Goal: Task Accomplishment & Management: Use online tool/utility

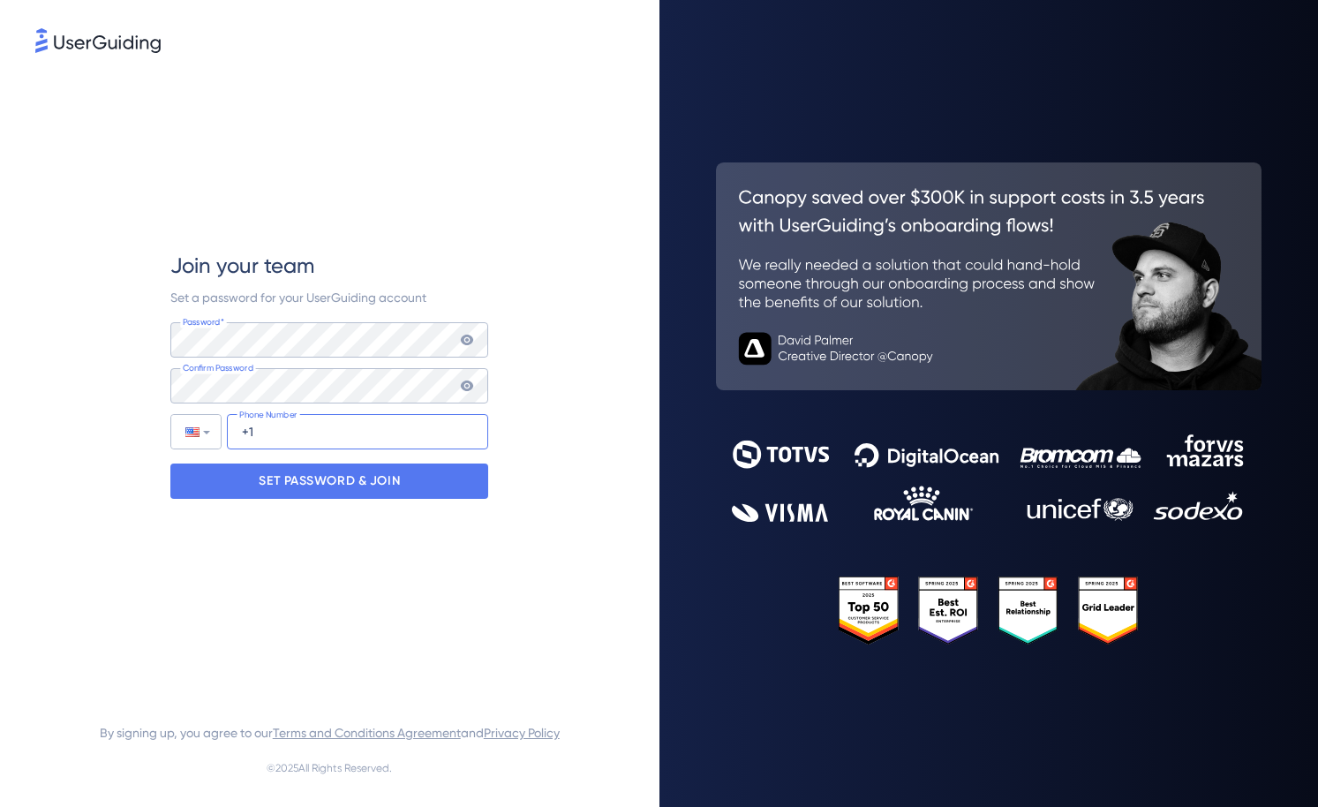
click at [359, 440] on input "+1" at bounding box center [357, 431] width 261 height 35
click at [360, 489] on p "SET PASSWORD & JOIN" at bounding box center [329, 481] width 141 height 28
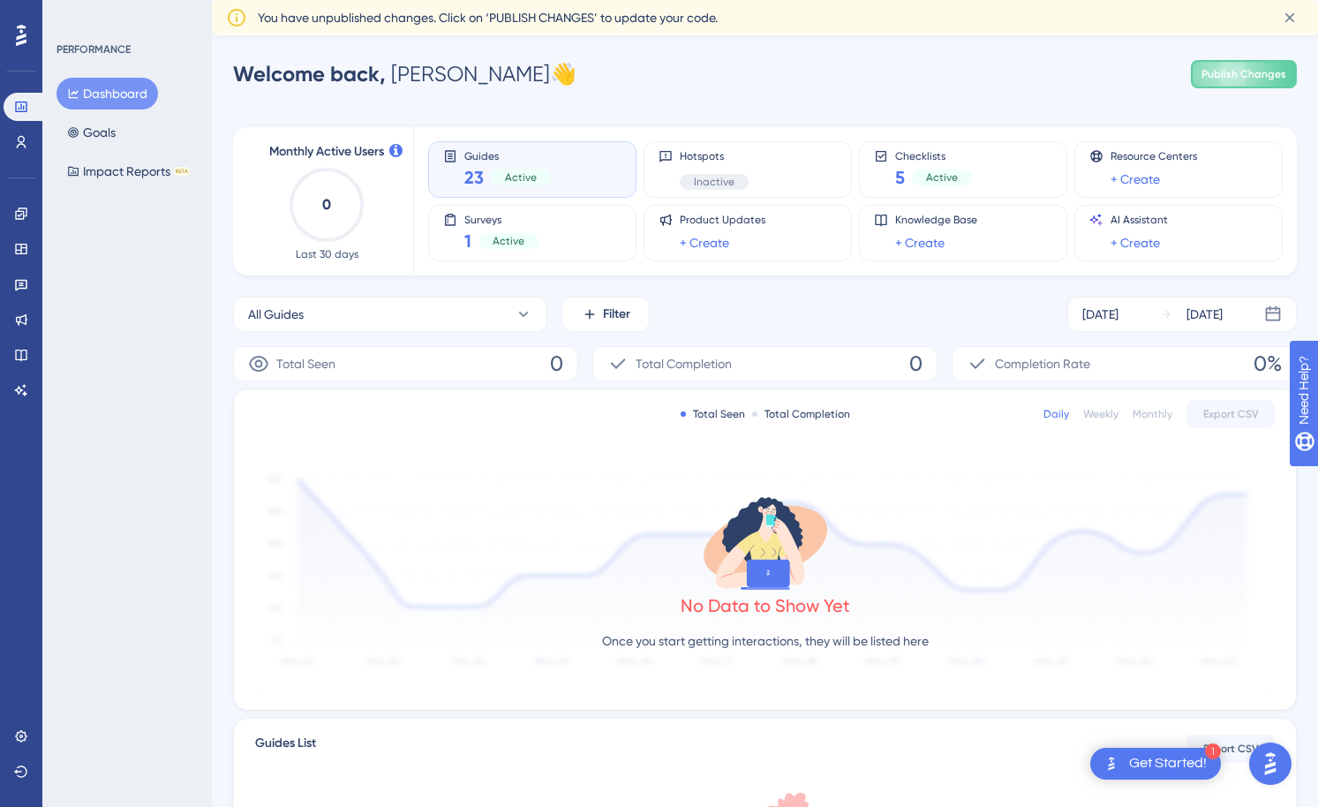
click at [477, 156] on span "Guides" at bounding box center [507, 155] width 86 height 12
click at [508, 166] on div "23 Active" at bounding box center [507, 177] width 86 height 25
click at [528, 305] on button "All Guides" at bounding box center [390, 314] width 314 height 35
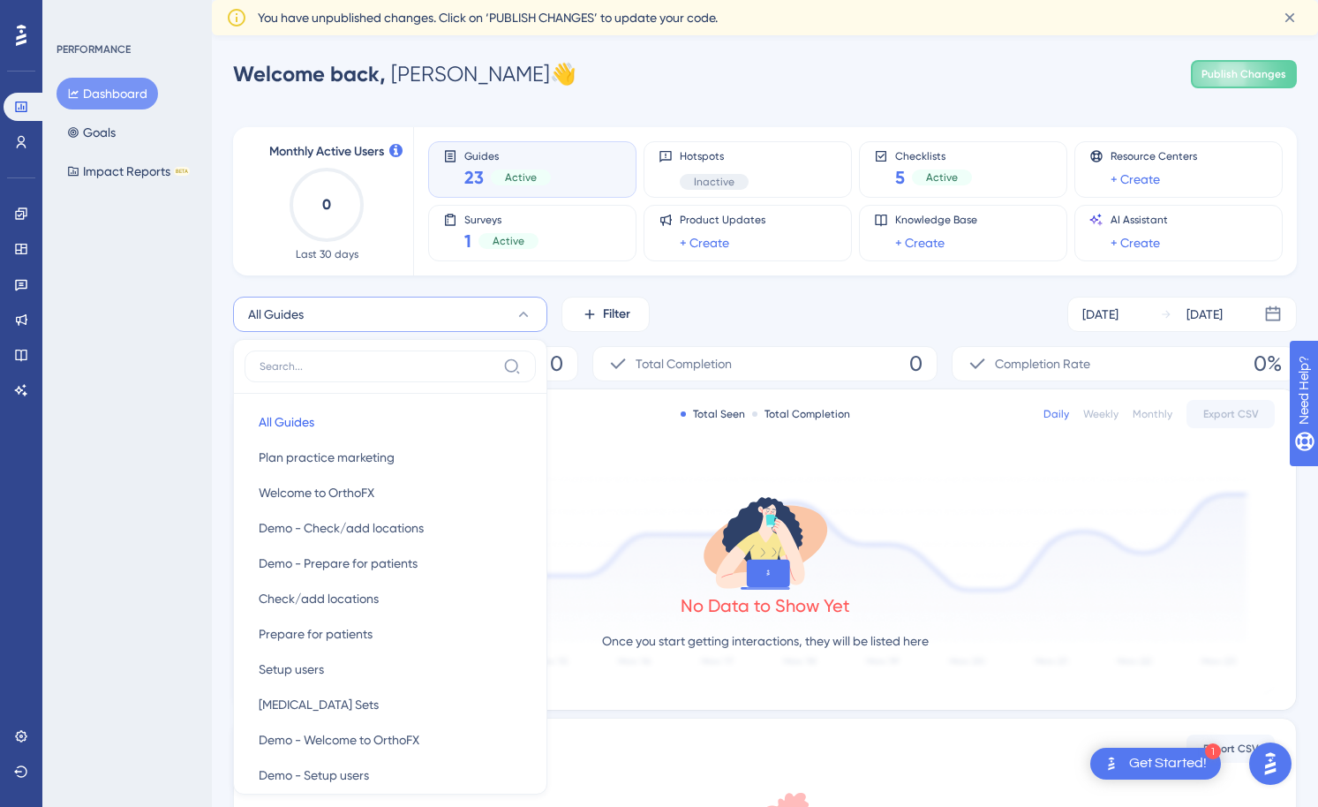
scroll to position [140, 0]
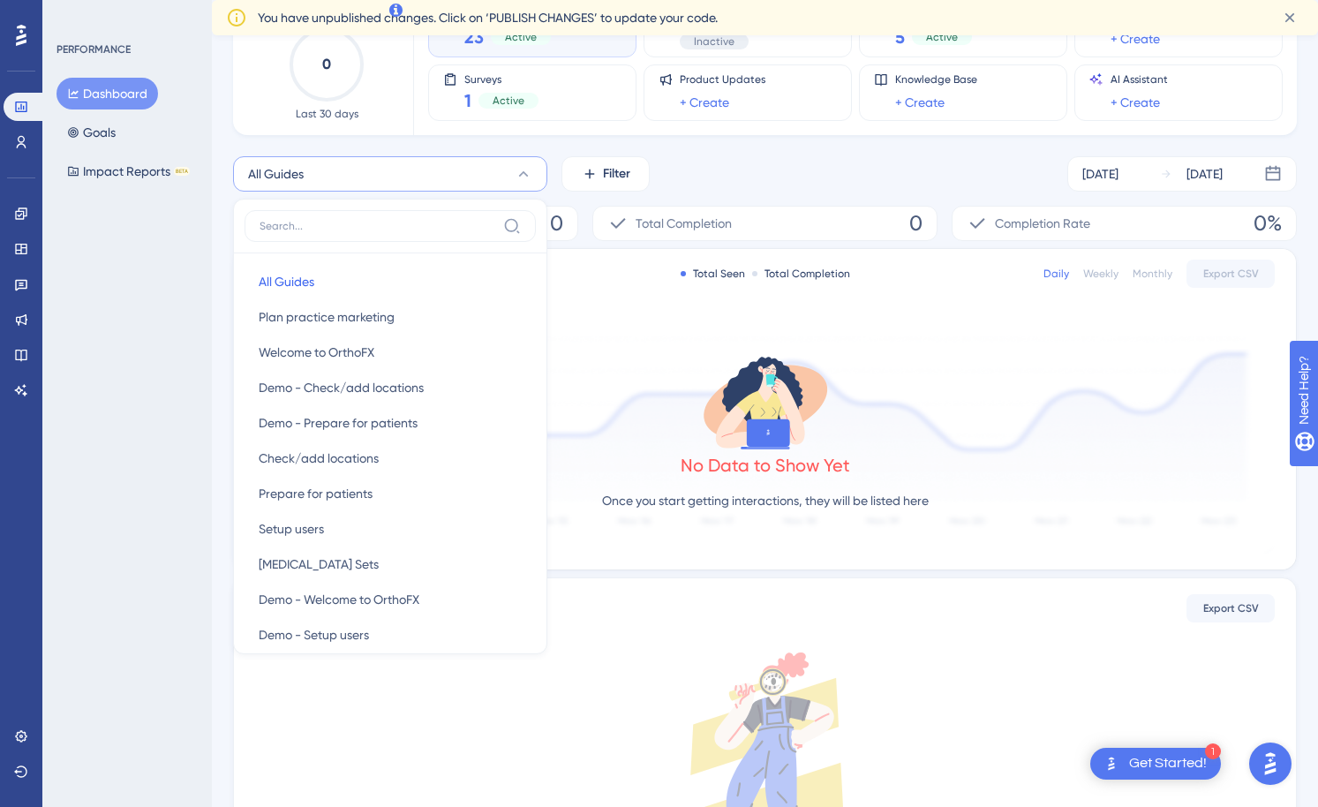
click at [344, 677] on icon at bounding box center [764, 762] width 1019 height 220
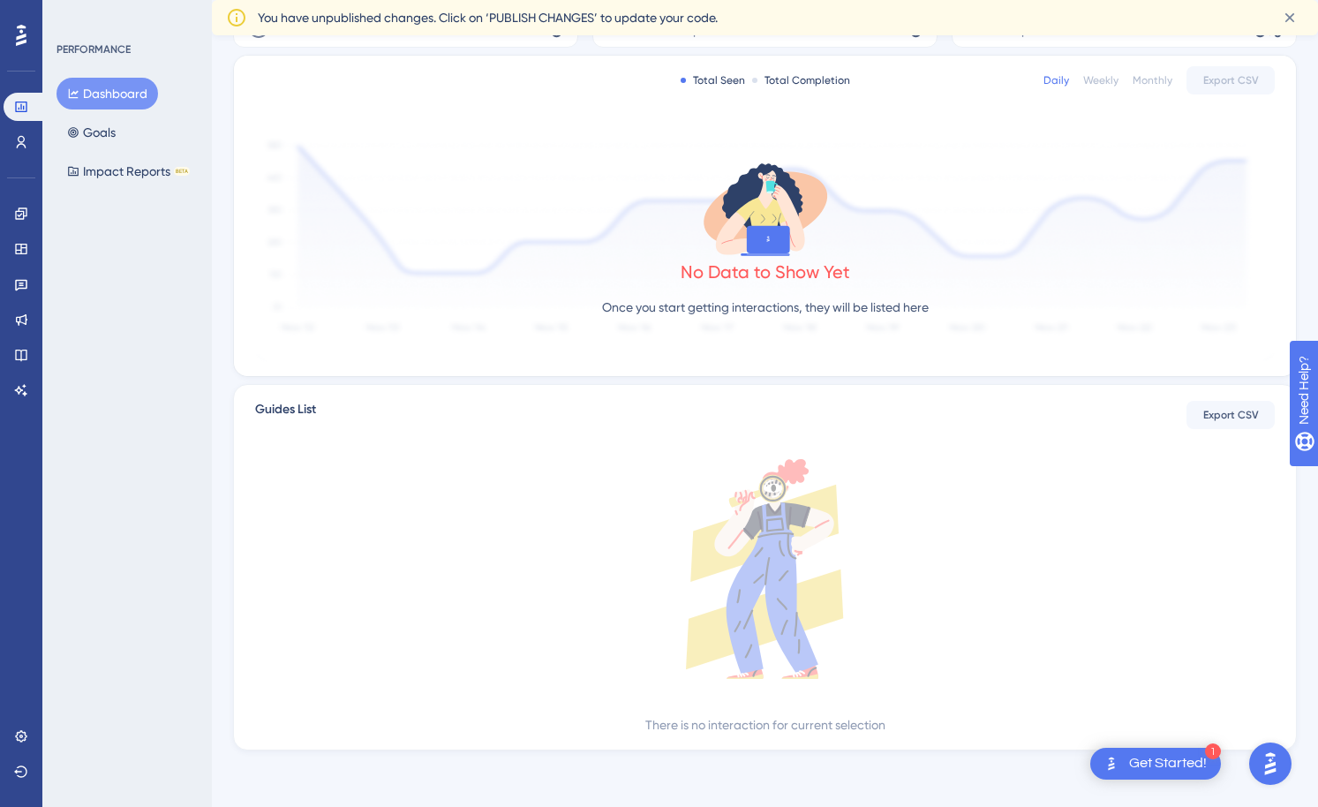
scroll to position [334, 0]
click at [26, 212] on icon at bounding box center [20, 212] width 11 height 11
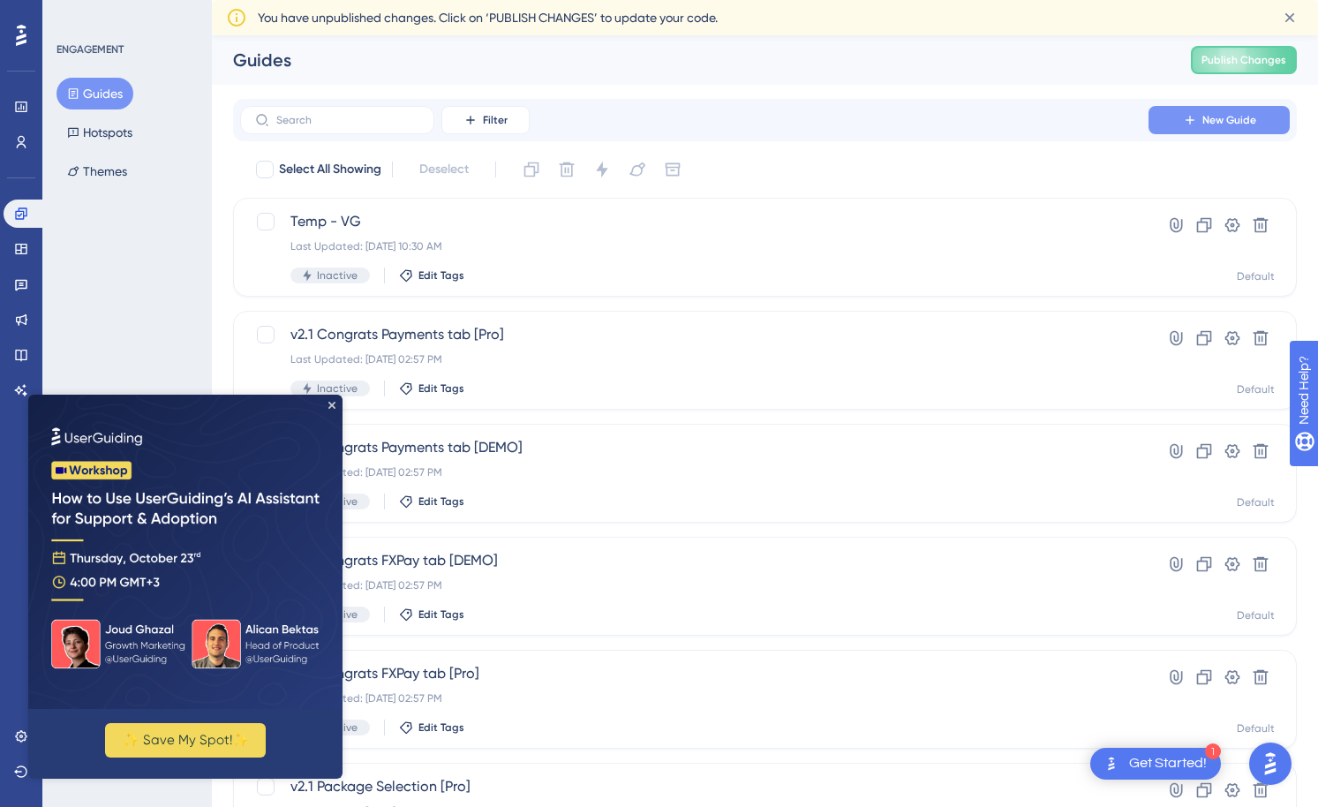
click at [1212, 113] on span "New Guide" at bounding box center [1229, 120] width 54 height 14
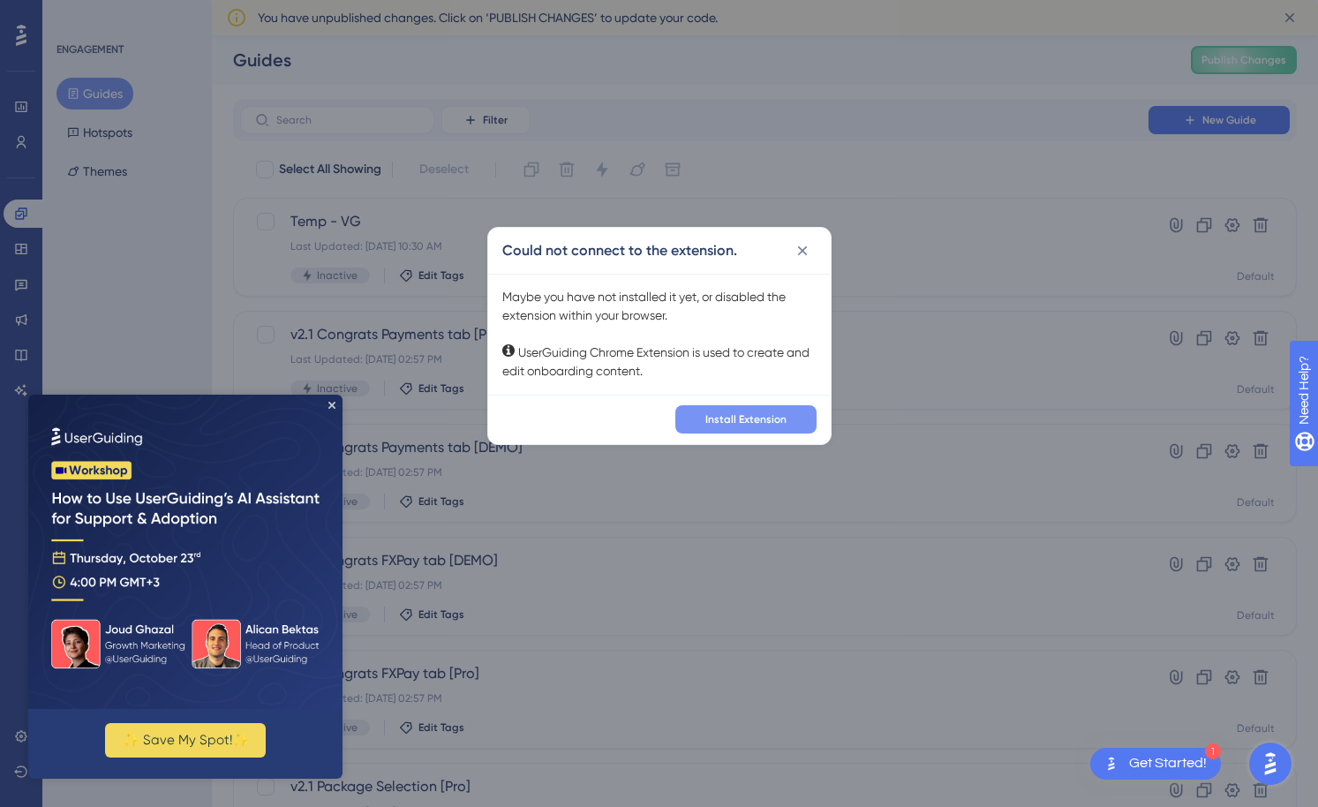
click at [737, 424] on span "Install Extension" at bounding box center [745, 419] width 81 height 14
click at [331, 402] on icon "Close Preview" at bounding box center [331, 405] width 7 height 7
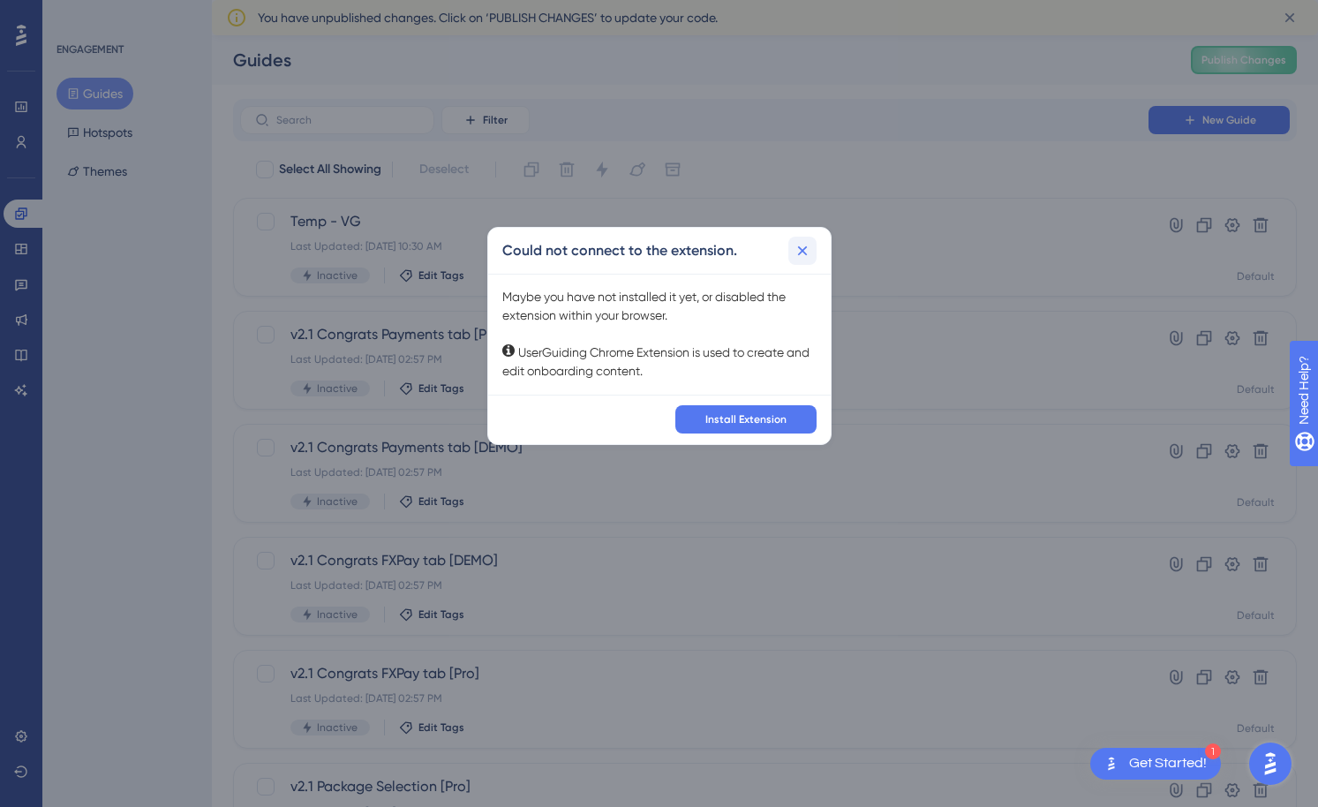
click at [796, 248] on icon at bounding box center [802, 251] width 18 height 18
